Goal: Obtain resource: Download file/media

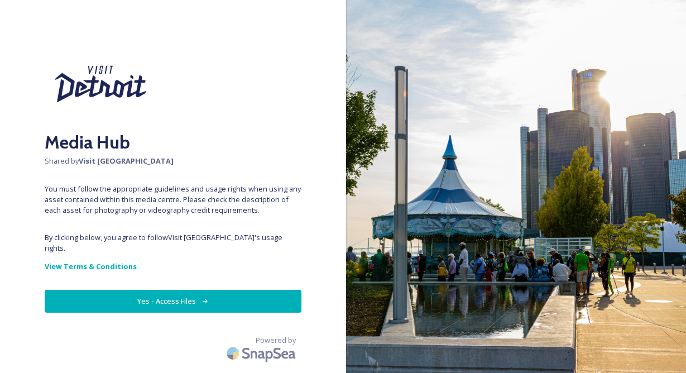
click at [150, 294] on button "Yes - Access Files" at bounding box center [173, 301] width 257 height 23
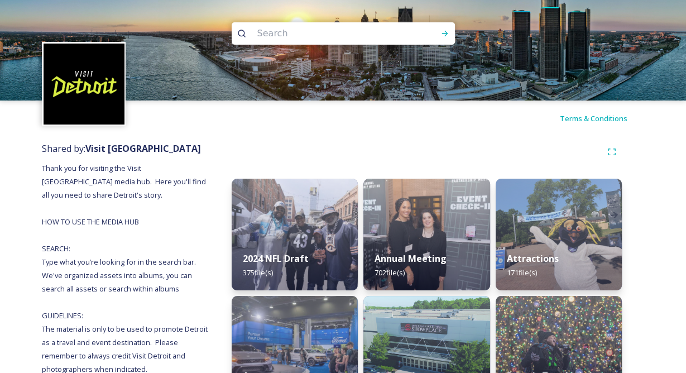
click at [334, 35] on input at bounding box center [328, 33] width 153 height 25
type input "sky"
click at [444, 27] on div "Run Search" at bounding box center [445, 33] width 20 height 20
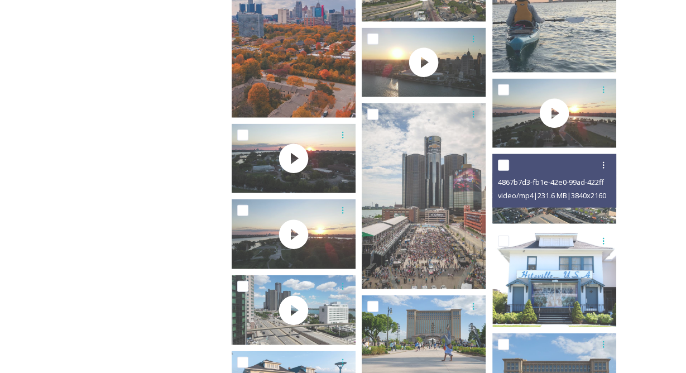
scroll to position [2145, 0]
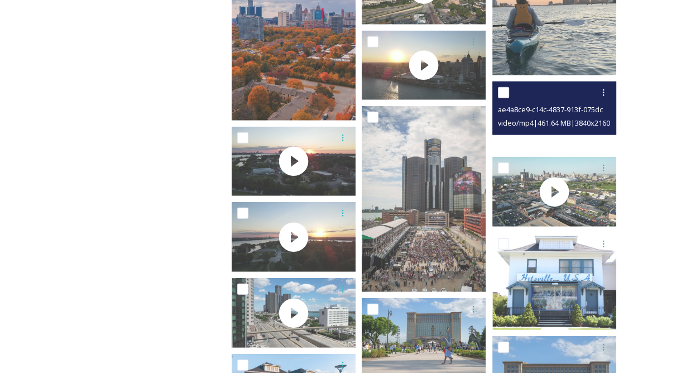
click at [548, 142] on video "ae4a8ce9-c14c-4837-913f-075dc43a246a.MP4" at bounding box center [555, 117] width 124 height 70
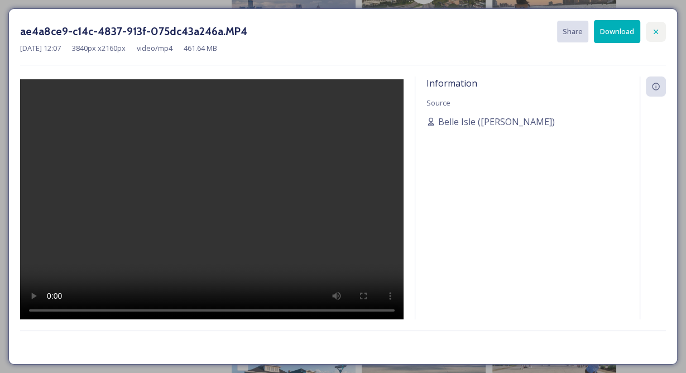
click at [657, 31] on icon at bounding box center [656, 31] width 4 height 4
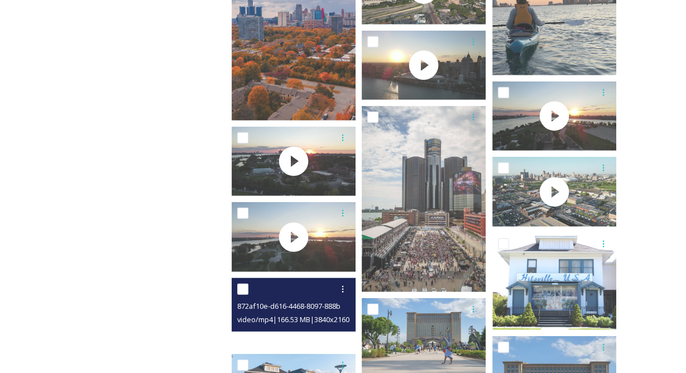
click at [289, 346] on video "872af10e-d616-4468-8097-888b57c7adc2.MP4" at bounding box center [294, 313] width 124 height 70
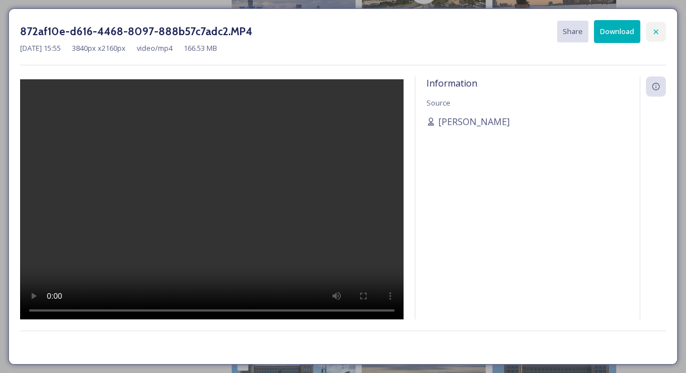
click at [656, 31] on icon at bounding box center [656, 31] width 4 height 4
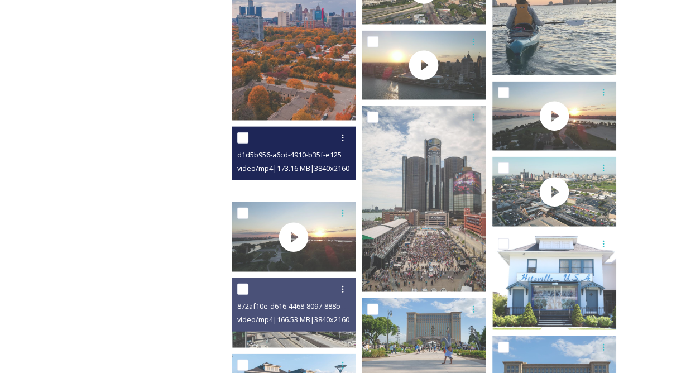
click at [304, 188] on video "d1d5b956-a6cd-4910-b35f-e1258afdd43d.MP4" at bounding box center [294, 162] width 124 height 70
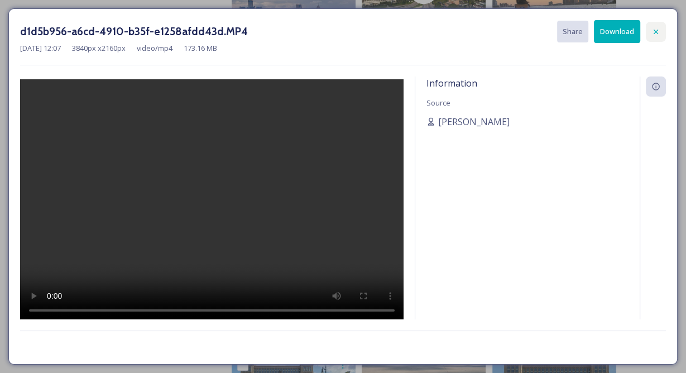
click at [665, 25] on div at bounding box center [656, 32] width 20 height 20
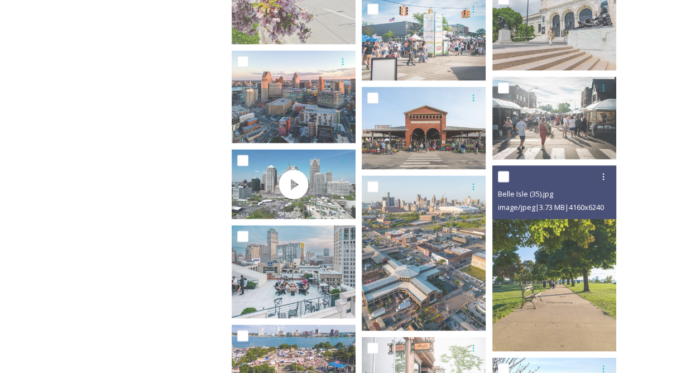
scroll to position [1592, 0]
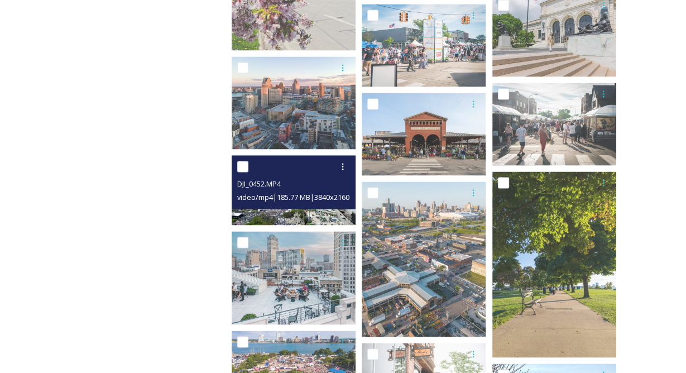
click at [300, 208] on div "DJI_0452.MP4 video/mp4 | 185.77 MB | 3840 x 2160" at bounding box center [294, 183] width 124 height 54
click at [293, 217] on video "DJI_0452.MP4" at bounding box center [294, 191] width 124 height 70
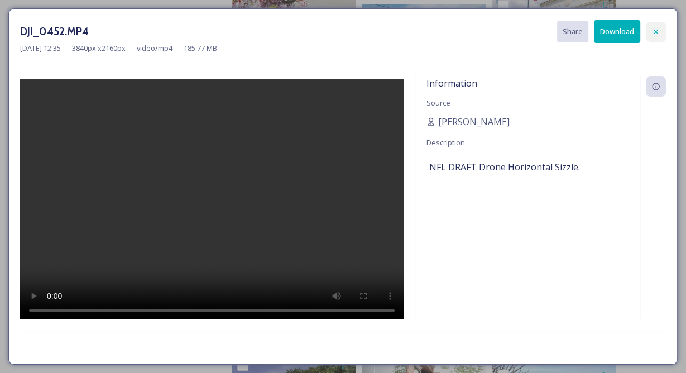
click at [653, 32] on icon at bounding box center [656, 31] width 9 height 9
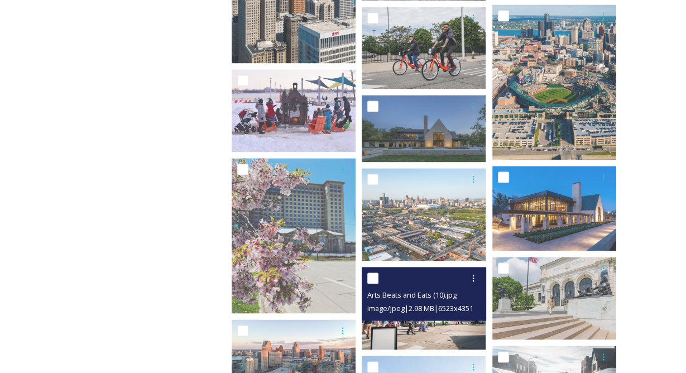
scroll to position [1329, 0]
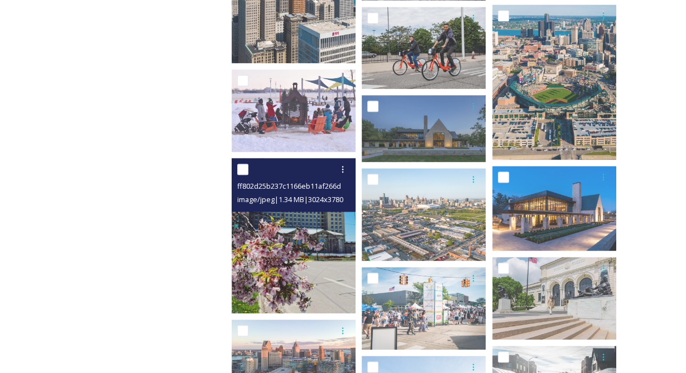
click at [336, 295] on img at bounding box center [294, 235] width 124 height 155
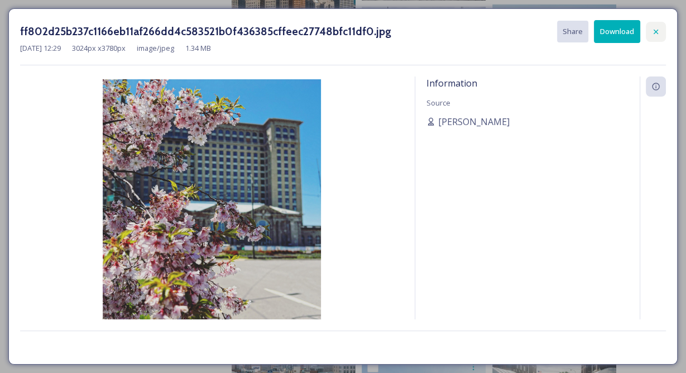
click at [660, 29] on icon at bounding box center [656, 31] width 9 height 9
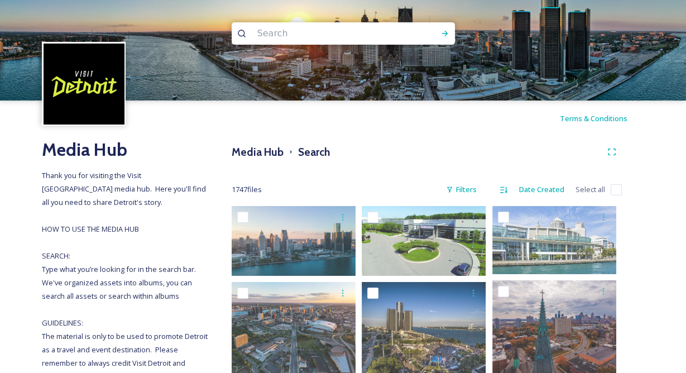
click at [375, 41] on input at bounding box center [328, 33] width 153 height 25
type input "o"
type input "horizontal"
click at [439, 35] on div "Run Search" at bounding box center [445, 33] width 20 height 20
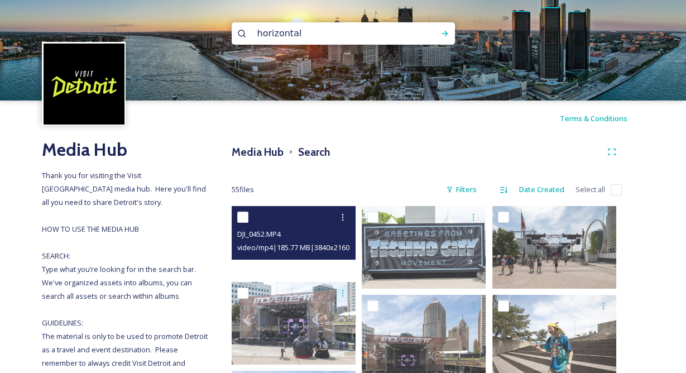
click at [288, 269] on video "DJI_0452.MP4" at bounding box center [294, 241] width 124 height 70
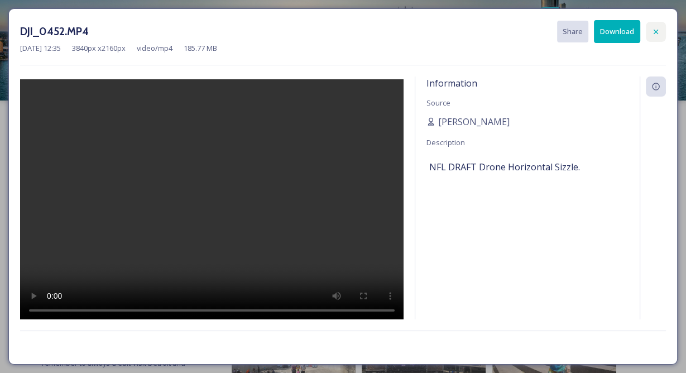
click at [657, 38] on div at bounding box center [656, 32] width 20 height 20
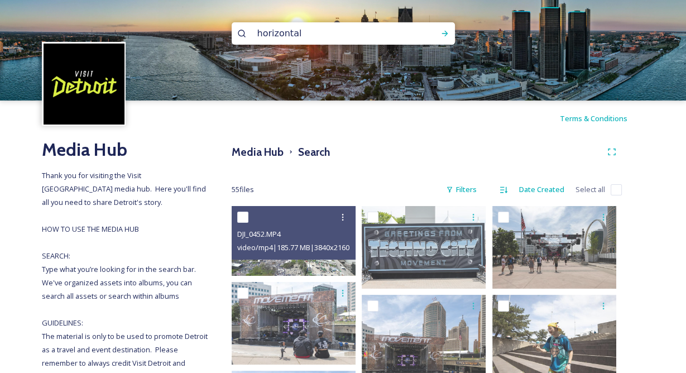
click at [366, 32] on input "horizontal" at bounding box center [328, 33] width 153 height 25
click at [444, 29] on icon at bounding box center [445, 33] width 9 height 9
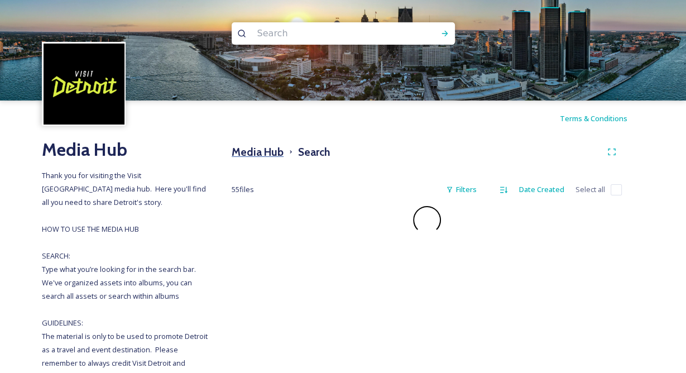
click at [268, 152] on h3 "Media Hub" at bounding box center [258, 152] width 52 height 16
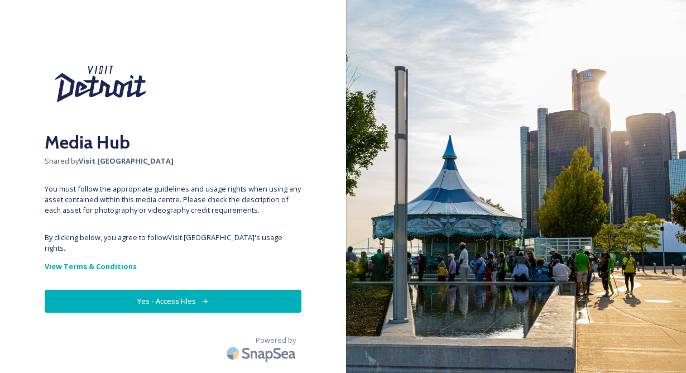
click at [192, 294] on button "Yes - Access Files" at bounding box center [173, 301] width 257 height 23
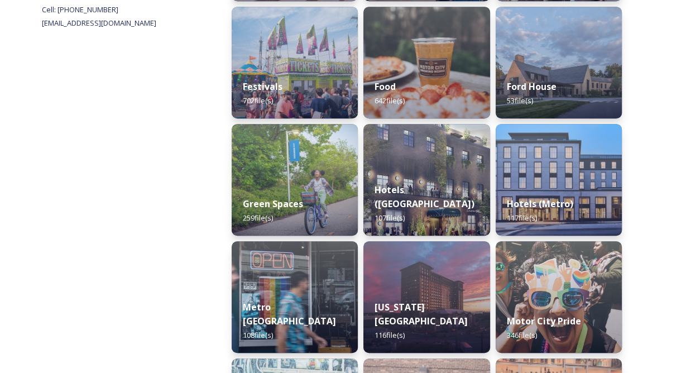
scroll to position [524, 0]
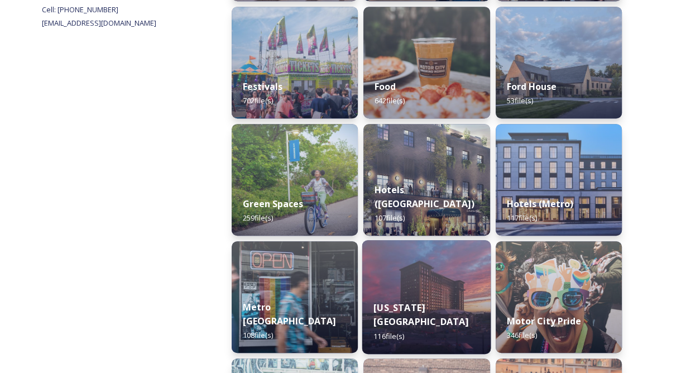
click at [440, 279] on img at bounding box center [426, 297] width 129 height 114
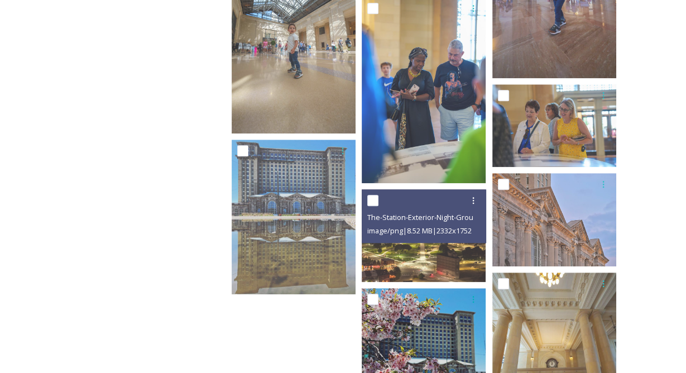
scroll to position [4373, 0]
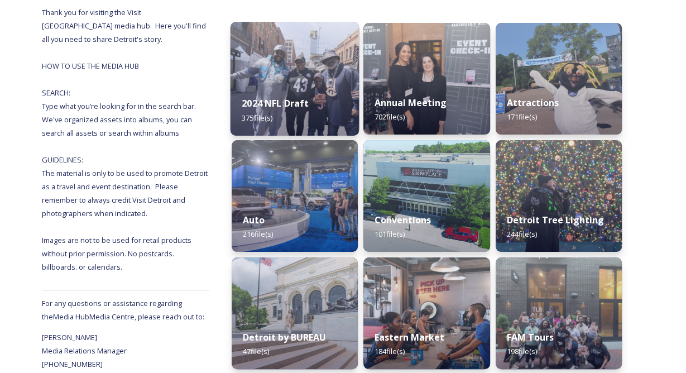
scroll to position [163, 0]
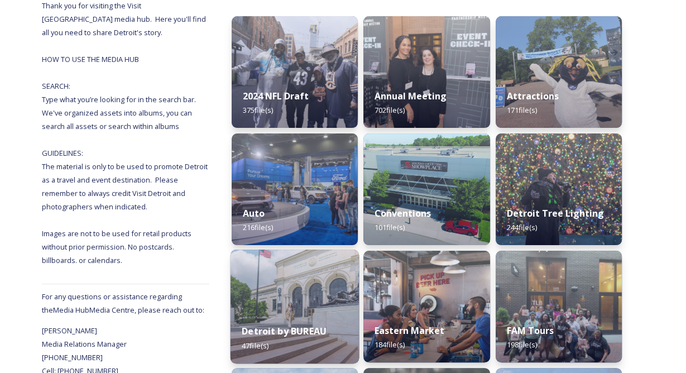
click at [274, 343] on div "Detroit by BUREAU 47 file(s)" at bounding box center [295, 338] width 129 height 51
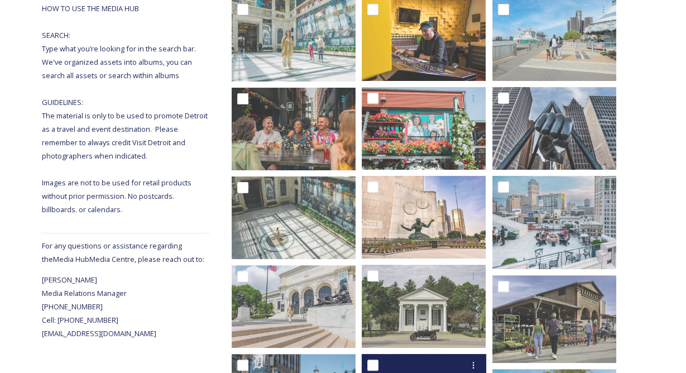
scroll to position [213, 0]
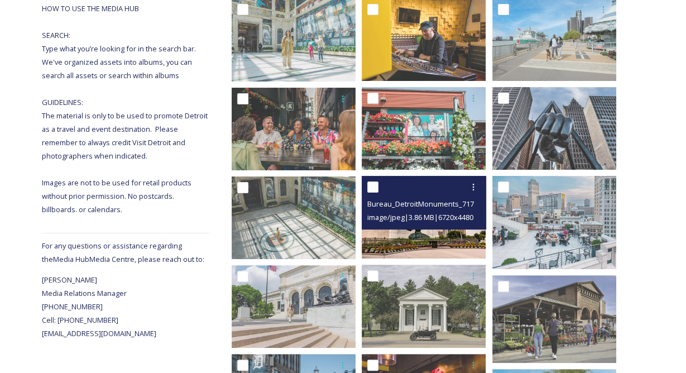
click at [414, 240] on img at bounding box center [424, 217] width 124 height 83
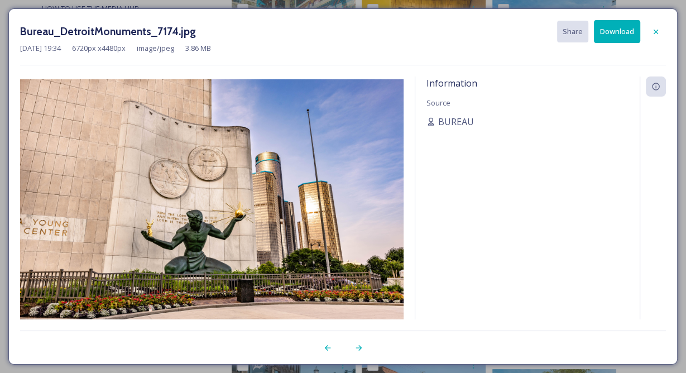
click at [620, 25] on button "Download" at bounding box center [617, 31] width 46 height 23
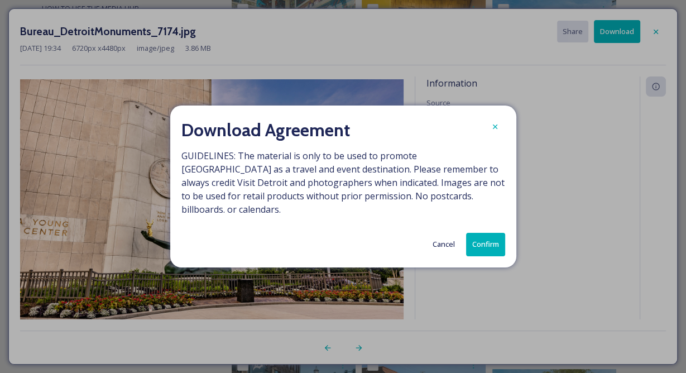
click at [482, 233] on button "Confirm" at bounding box center [485, 244] width 39 height 23
